Goal: Task Accomplishment & Management: Complete application form

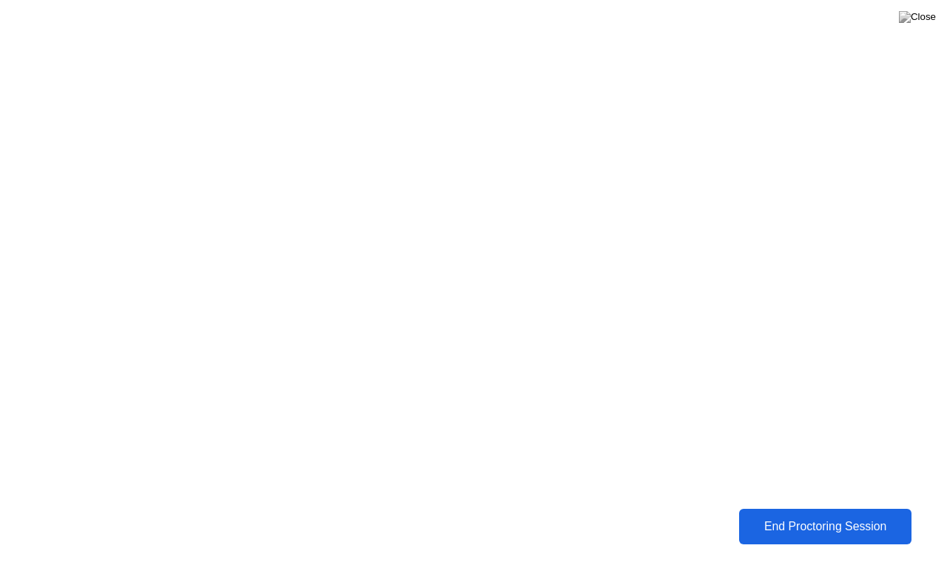
click at [778, 524] on div "End Proctoring Session" at bounding box center [824, 526] width 163 height 13
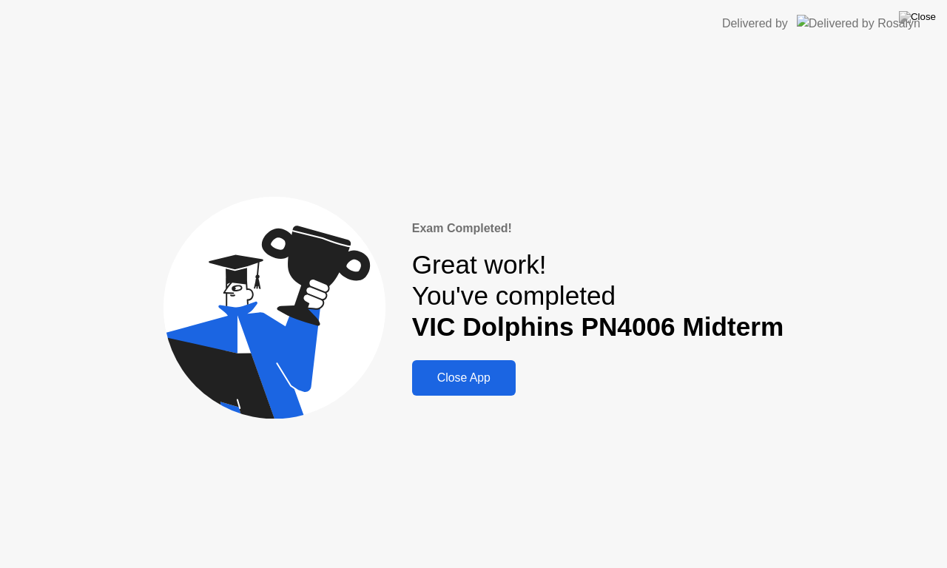
click at [488, 374] on div "Close App" at bounding box center [463, 377] width 95 height 13
